Goal: Browse casually: Explore the website without a specific task or goal

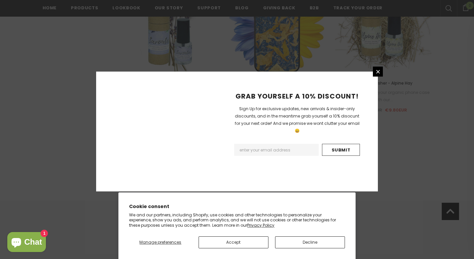
scroll to position [792, 0]
